Goal: Task Accomplishment & Management: Complete application form

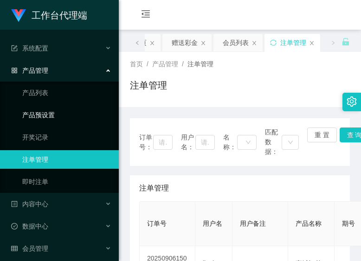
click at [39, 113] on link "产品预设置" at bounding box center [66, 115] width 89 height 19
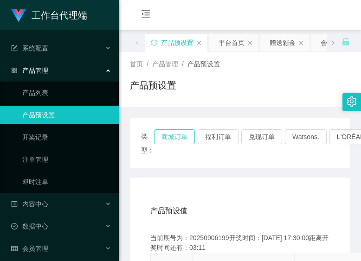
click at [178, 138] on button "商城订单" at bounding box center [174, 137] width 41 height 15
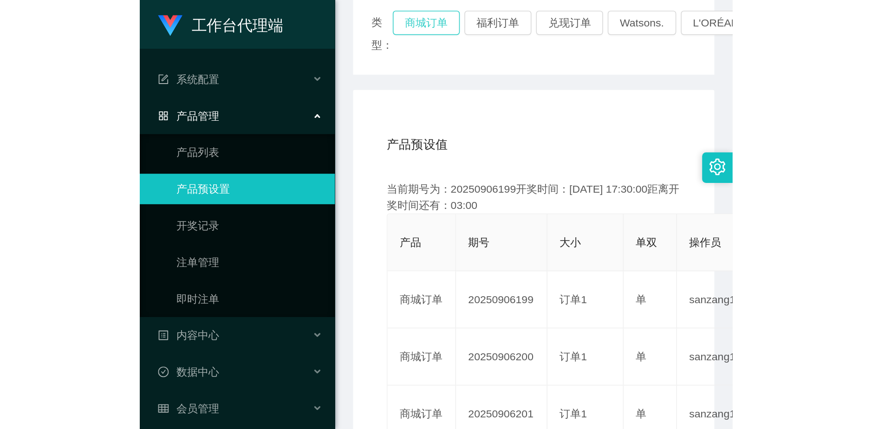
scroll to position [139, 0]
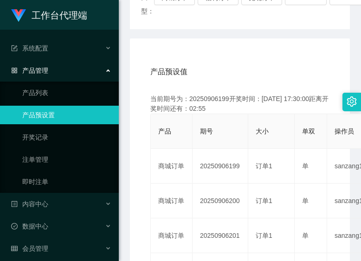
drag, startPoint x: 230, startPoint y: 175, endPoint x: 243, endPoint y: 144, distance: 33.5
click at [230, 175] on td "20250906199" at bounding box center [221, 166] width 56 height 35
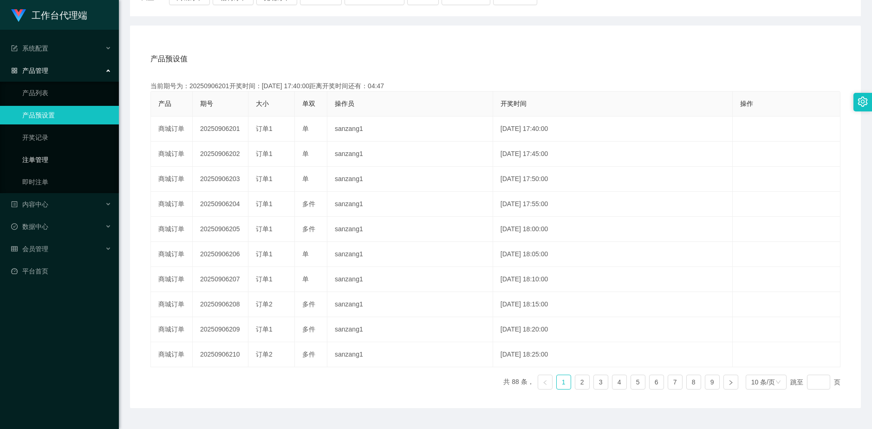
click at [41, 160] on link "注单管理" at bounding box center [66, 159] width 89 height 19
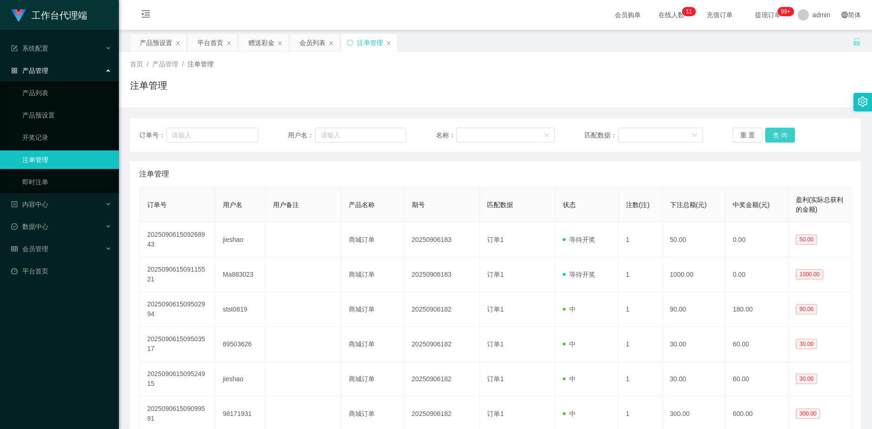
click at [361, 137] on button "查 询" at bounding box center [780, 135] width 30 height 15
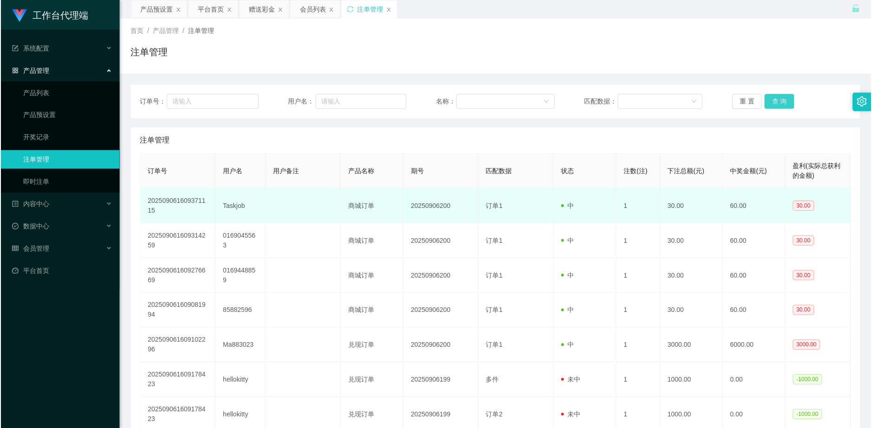
scroll to position [93, 0]
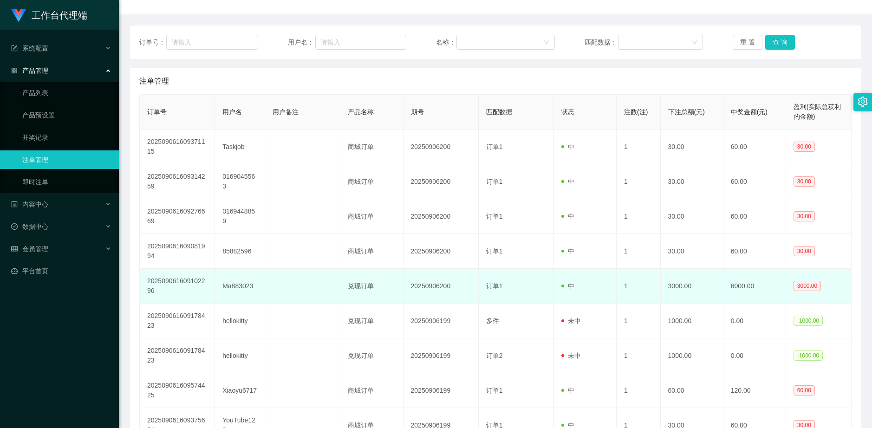
click at [234, 261] on td "Ma883023" at bounding box center [240, 286] width 50 height 35
copy td "Ma883023"
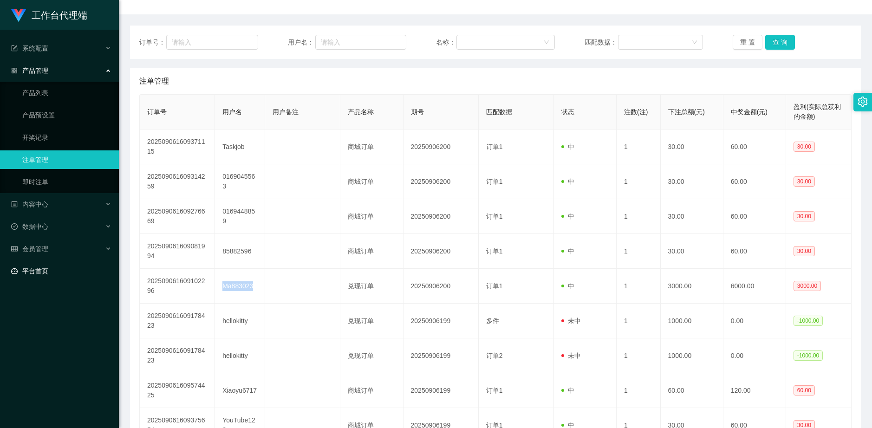
click at [55, 261] on link "平台首页" at bounding box center [61, 271] width 100 height 19
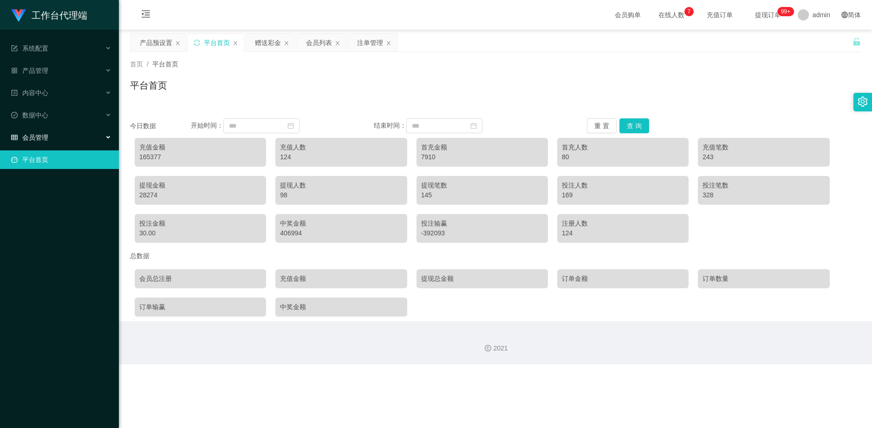
click at [56, 145] on div "会员管理" at bounding box center [59, 137] width 119 height 19
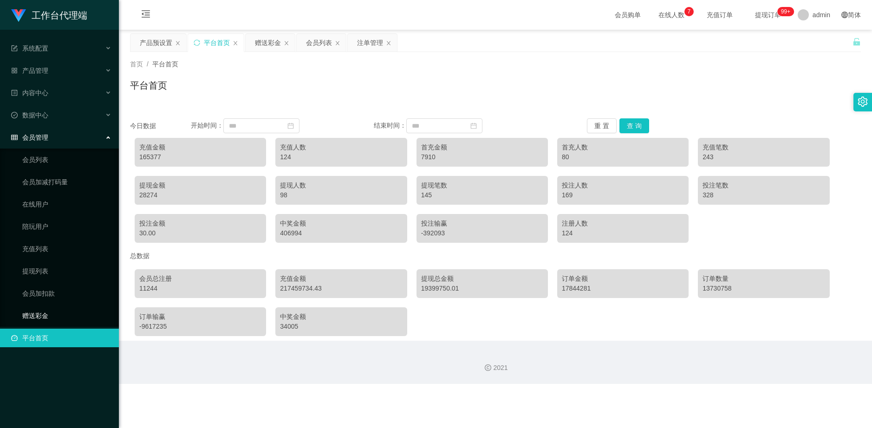
click at [50, 261] on link "赠送彩金" at bounding box center [66, 315] width 89 height 19
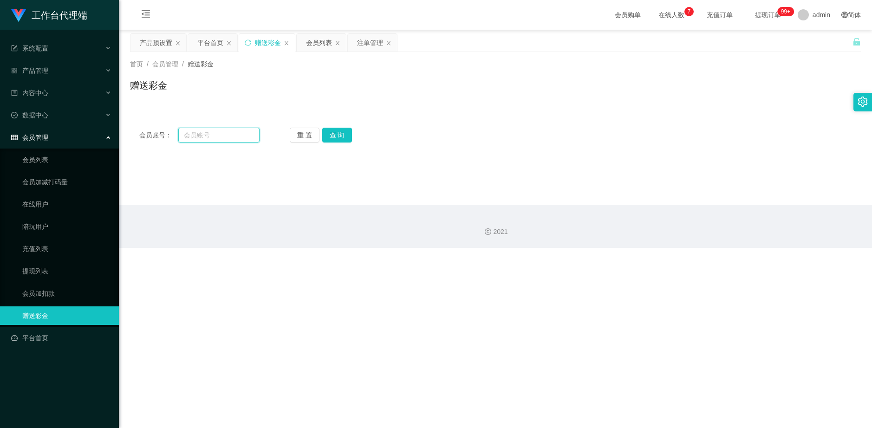
click at [245, 137] on input "text" at bounding box center [218, 135] width 81 height 15
paste input "Ma883023"
type input "Ma883023"
click at [335, 129] on button "查 询" at bounding box center [337, 135] width 30 height 15
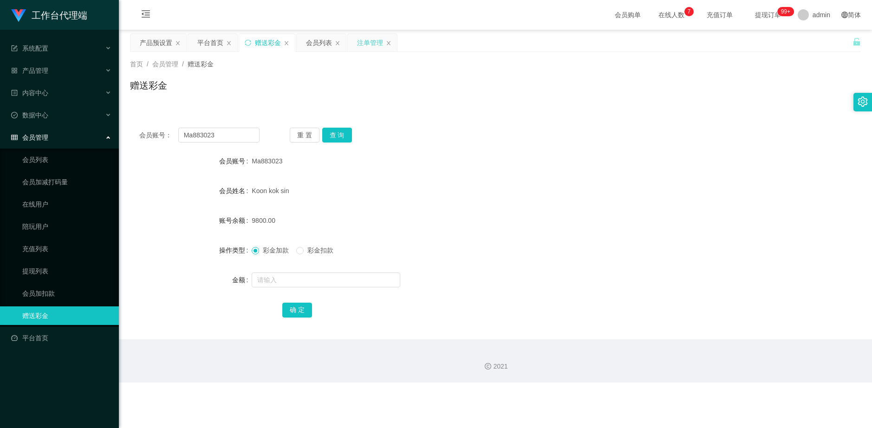
click at [361, 40] on div "注单管理" at bounding box center [370, 43] width 26 height 18
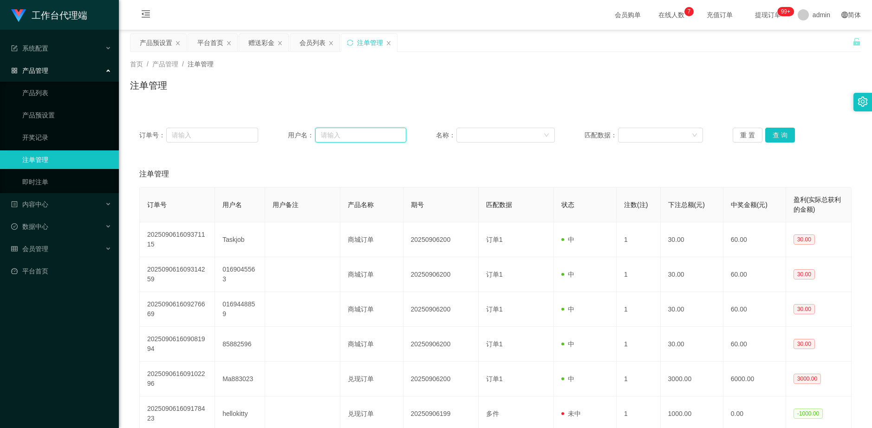
click at [342, 137] on input "text" at bounding box center [360, 135] width 91 height 15
paste input "Ma883023"
type input "Ma883023"
click at [361, 132] on button "查 询" at bounding box center [780, 135] width 30 height 15
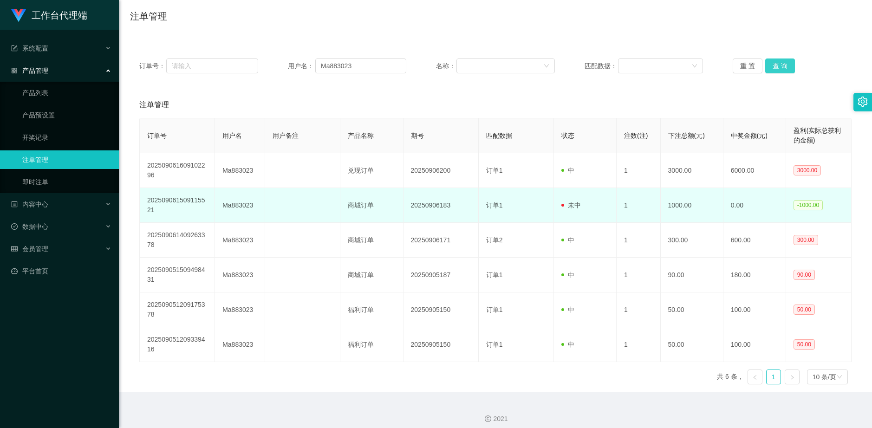
scroll to position [76, 0]
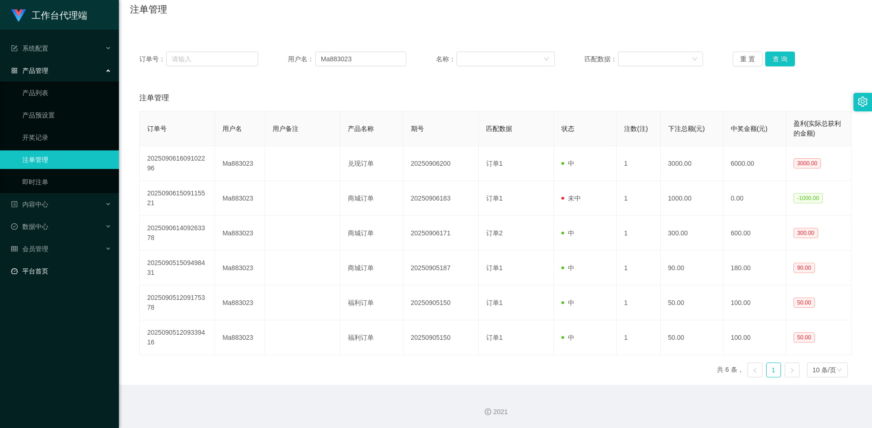
click at [51, 261] on link "平台首页" at bounding box center [61, 271] width 100 height 19
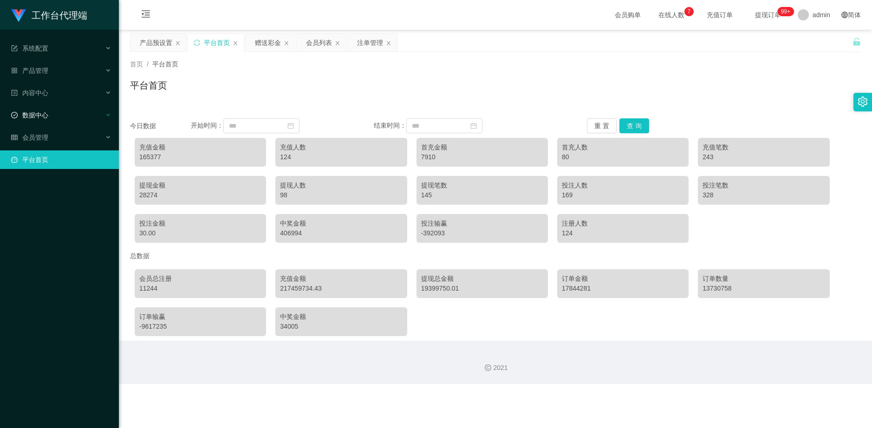
click at [57, 121] on div "数据中心" at bounding box center [59, 115] width 119 height 19
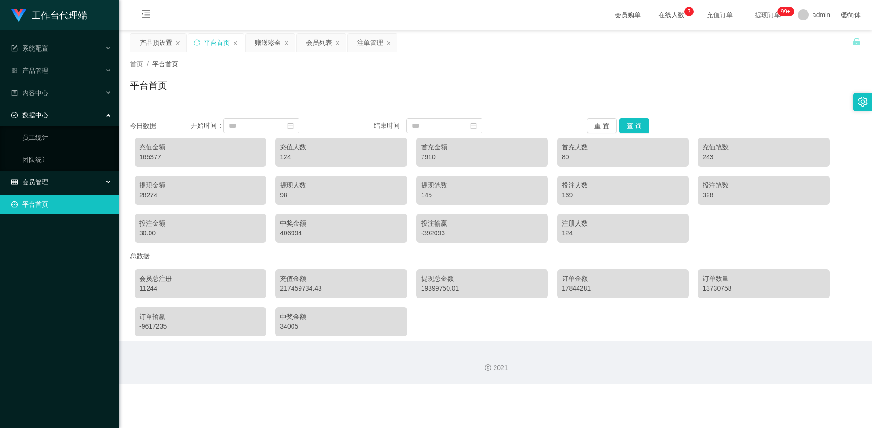
click at [39, 182] on span "会员管理" at bounding box center [29, 181] width 37 height 7
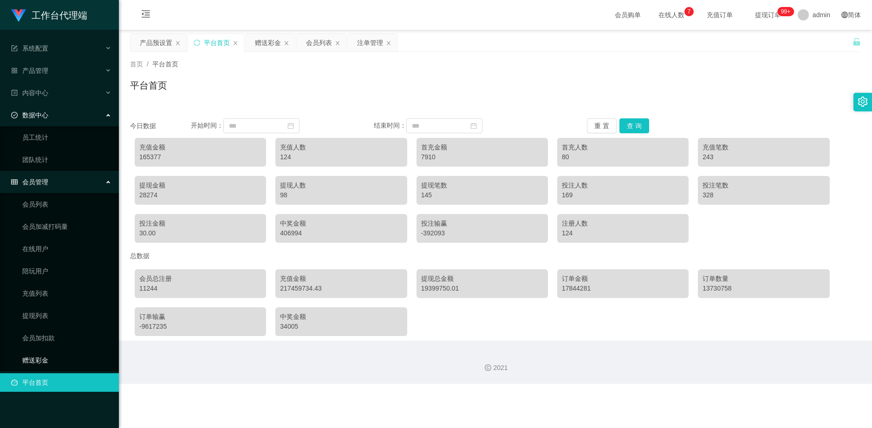
click at [53, 261] on link "赠送彩金" at bounding box center [66, 360] width 89 height 19
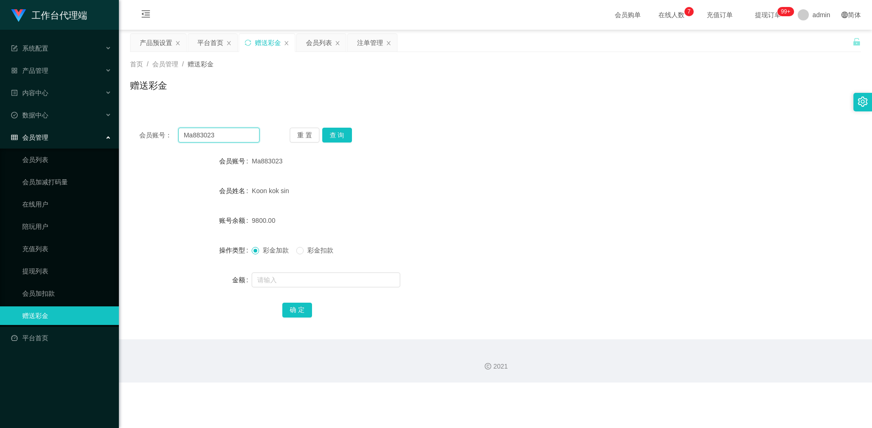
click at [237, 139] on input "Ma883023" at bounding box center [218, 135] width 81 height 15
click at [339, 131] on button "查 询" at bounding box center [337, 135] width 30 height 15
click at [279, 261] on input "text" at bounding box center [326, 280] width 149 height 15
drag, startPoint x: 275, startPoint y: 279, endPoint x: 208, endPoint y: 274, distance: 67.5
click at [209, 261] on div "金额 2000" at bounding box center [495, 280] width 731 height 19
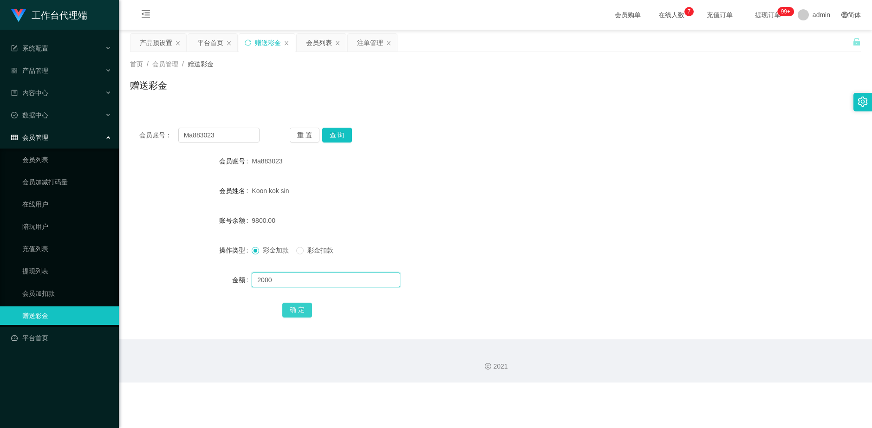
type input "2000"
click at [304, 261] on button "确 定" at bounding box center [297, 310] width 30 height 15
